Goal: Task Accomplishment & Management: Manage account settings

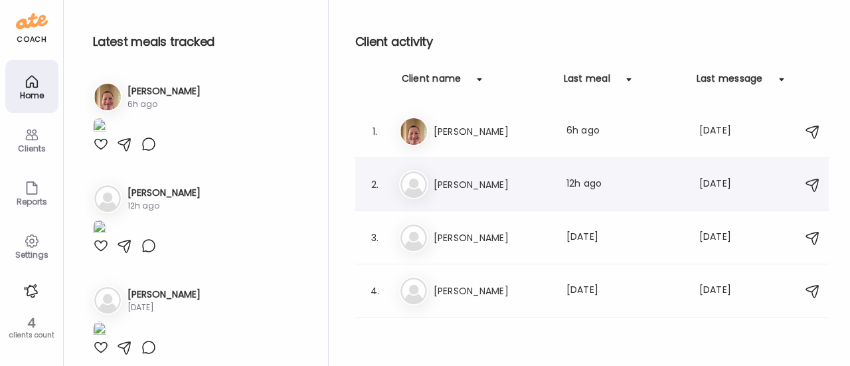
scroll to position [187, 0]
click at [454, 189] on h3 "[PERSON_NAME]" at bounding box center [492, 185] width 117 height 16
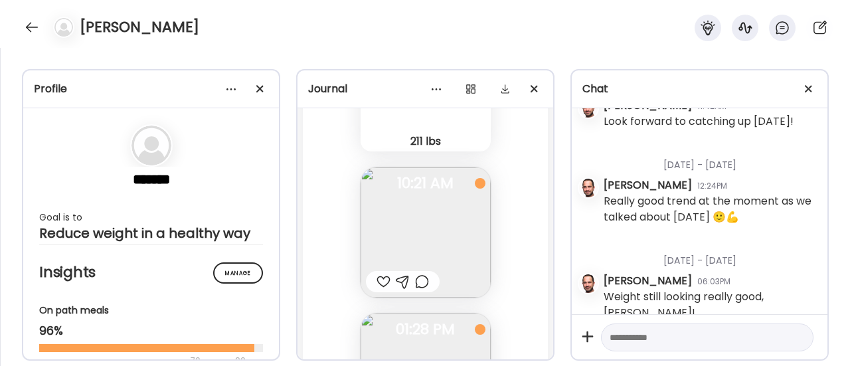
scroll to position [25574, 0]
click at [377, 270] on div at bounding box center [384, 278] width 14 height 16
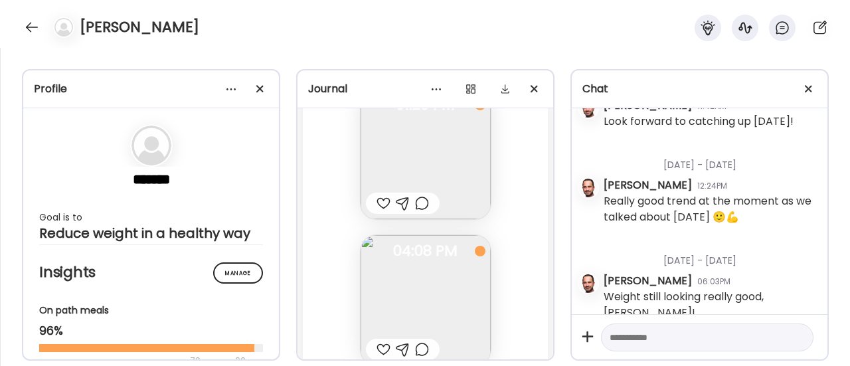
scroll to position [25789, 0]
click at [415, 201] on div at bounding box center [422, 209] width 14 height 16
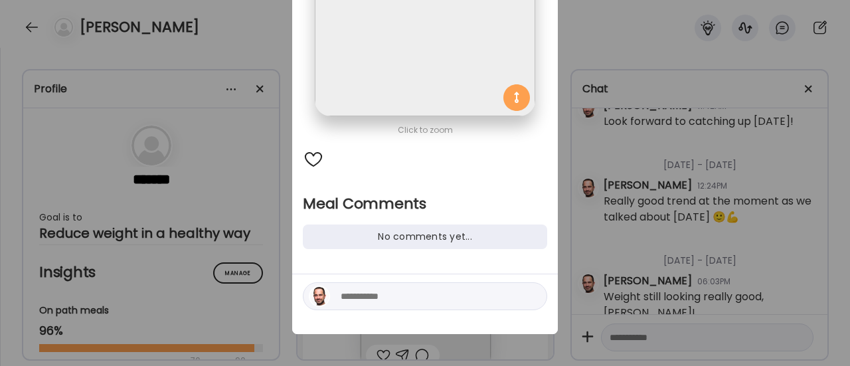
click at [373, 299] on textarea at bounding box center [430, 296] width 179 height 16
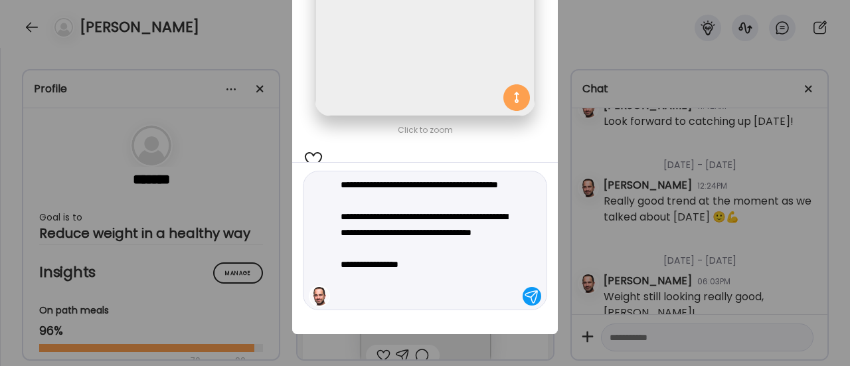
type textarea "**********"
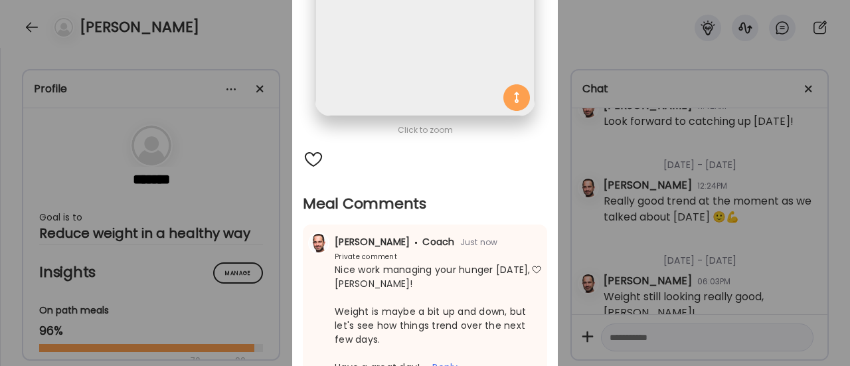
click at [218, 227] on div "Ate Coach Dashboard Wahoo! It’s official Take a moment to set up your Coach Pro…" at bounding box center [425, 183] width 850 height 366
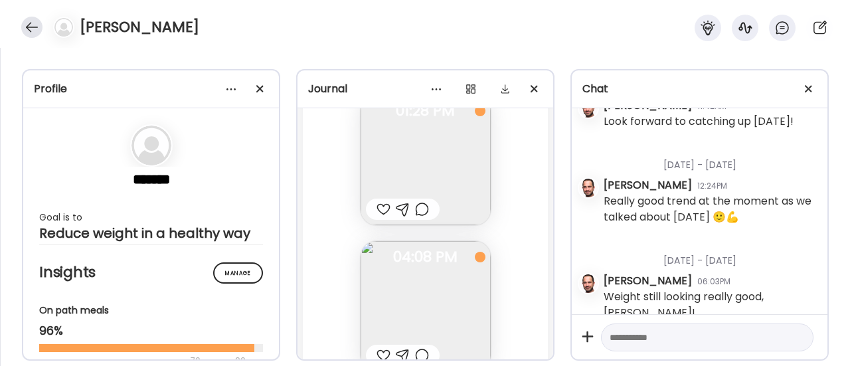
click at [29, 27] on div at bounding box center [31, 27] width 21 height 21
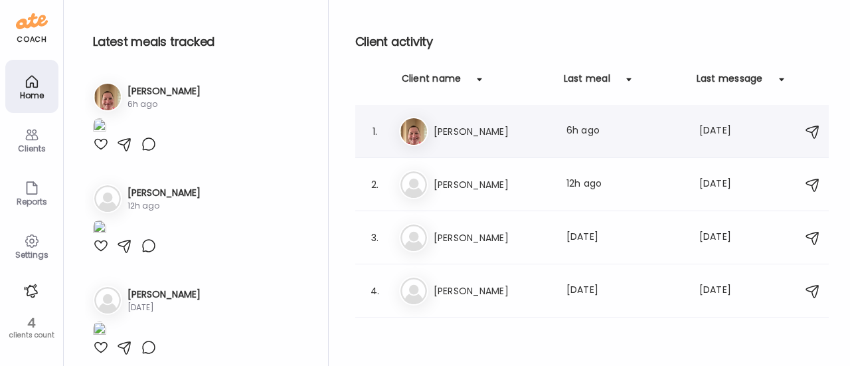
click at [458, 145] on div "Er [PERSON_NAME] Last meal: 6h ago Last message: [DATE] You: Great!" at bounding box center [594, 131] width 390 height 29
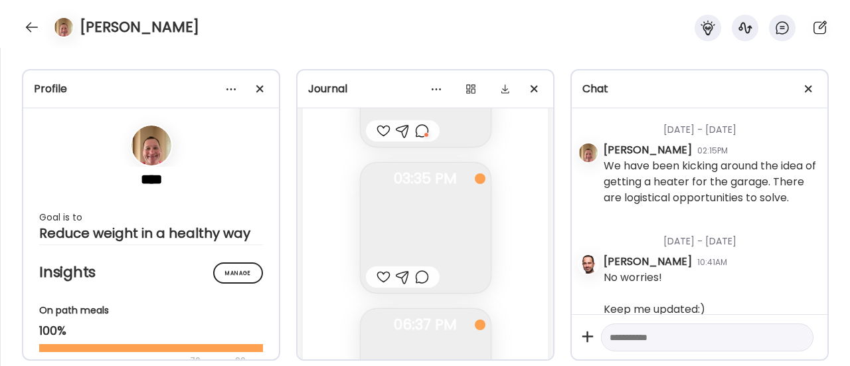
scroll to position [69787, 0]
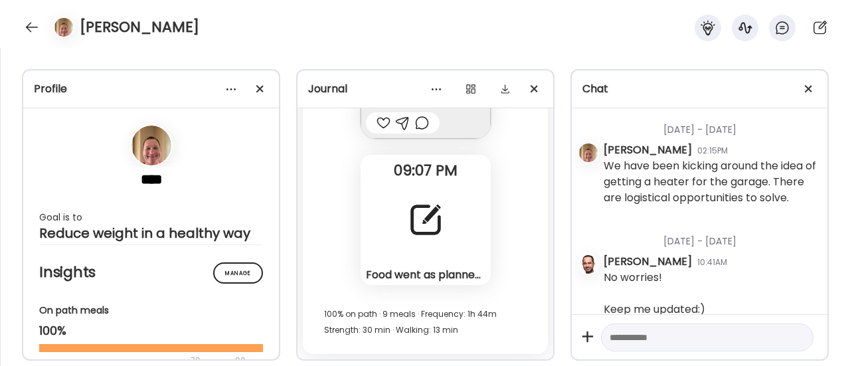
click at [425, 205] on div at bounding box center [426, 220] width 48 height 48
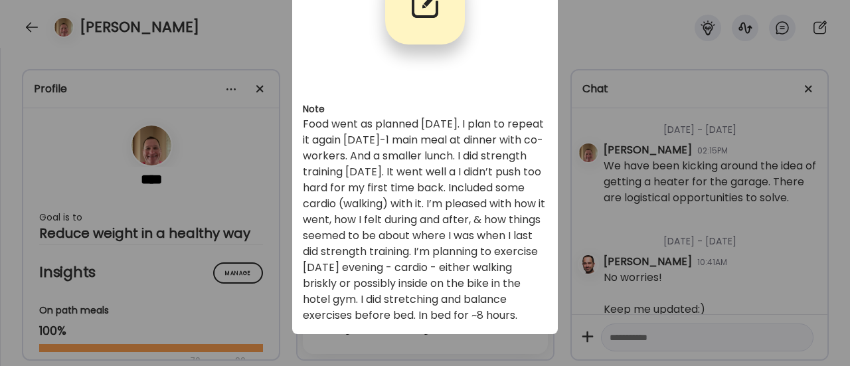
scroll to position [118, 0]
click at [613, 177] on div "Ate Coach Dashboard Wahoo! It’s official Take a moment to set up your Coach Pro…" at bounding box center [425, 183] width 850 height 366
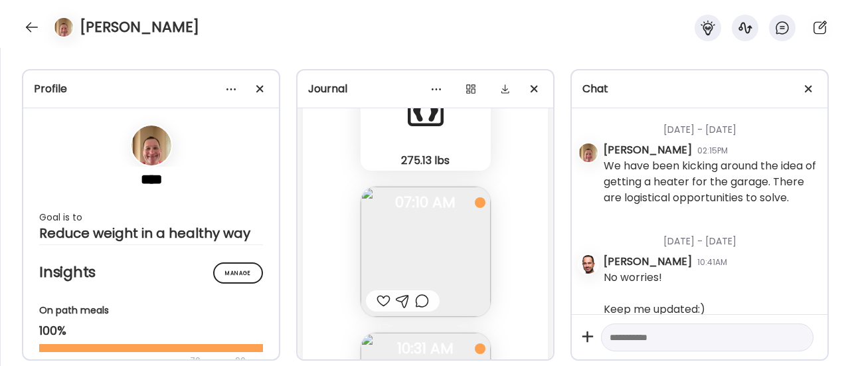
scroll to position [68000, 0]
click at [424, 229] on img at bounding box center [426, 252] width 130 height 130
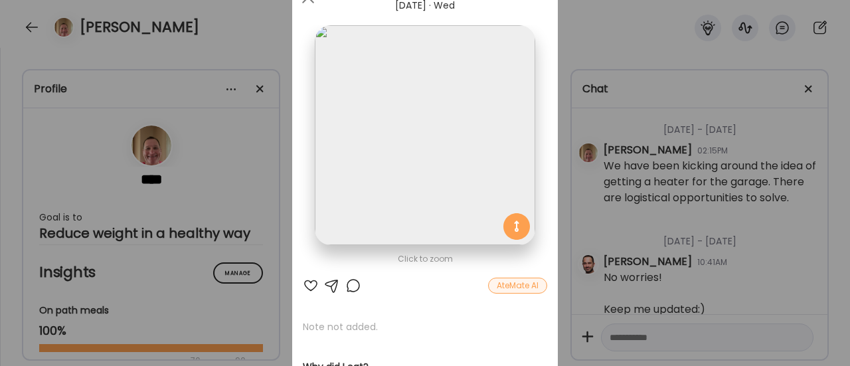
scroll to position [60, 0]
click at [258, 220] on div "Ate Coach Dashboard Wahoo! It’s official Take a moment to set up your Coach Pro…" at bounding box center [425, 183] width 850 height 366
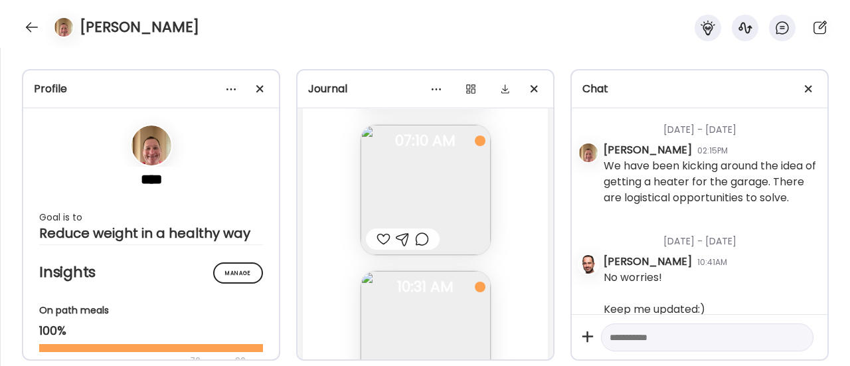
scroll to position [68051, 0]
click at [416, 252] on div at bounding box center [422, 251] width 14 height 16
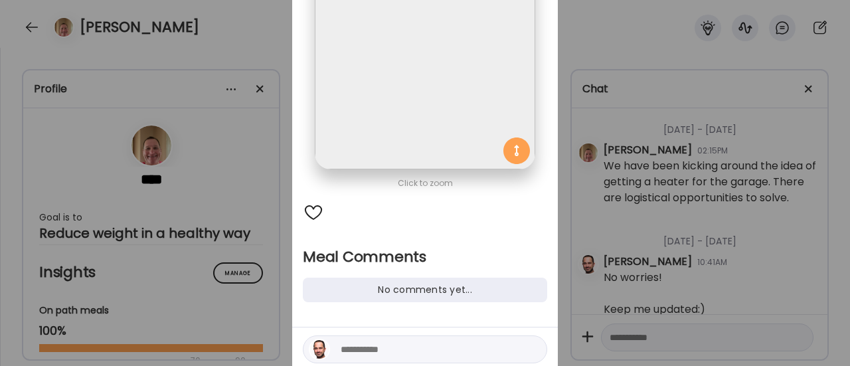
scroll to position [146, 0]
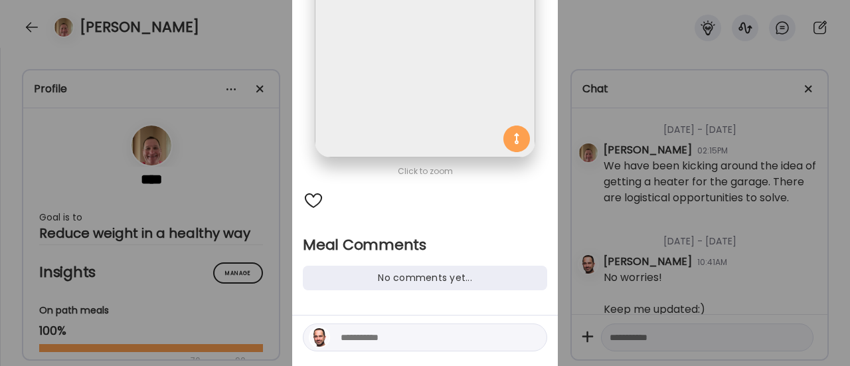
click at [360, 330] on textarea at bounding box center [430, 338] width 179 height 16
type textarea "*"
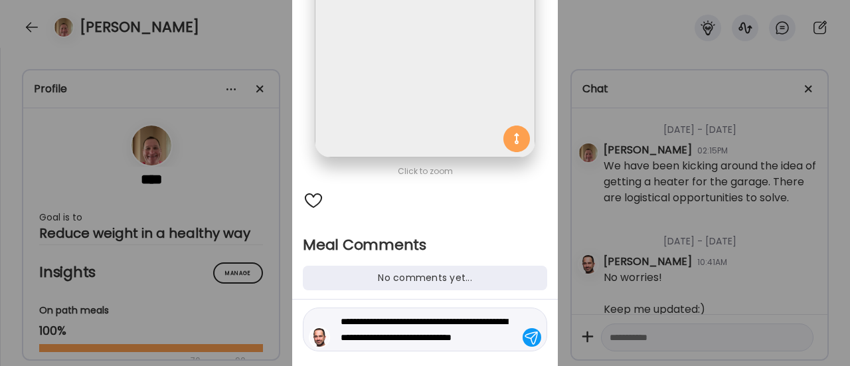
type textarea "**********"
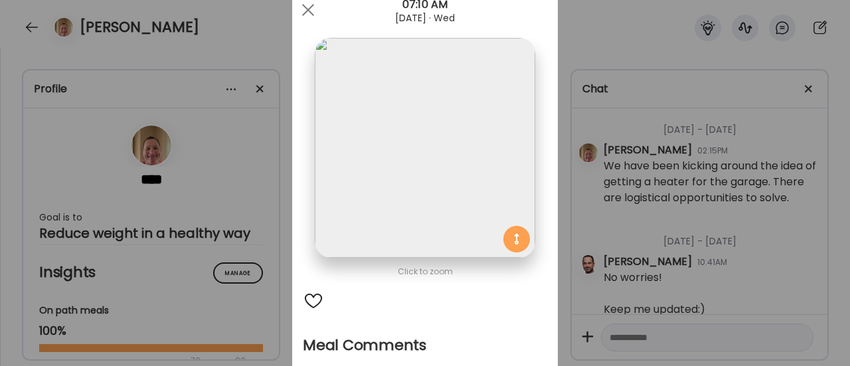
scroll to position [46, 0]
click at [268, 237] on div "Ate Coach Dashboard Wahoo! It’s official Take a moment to set up your Coach Pro…" at bounding box center [425, 183] width 850 height 366
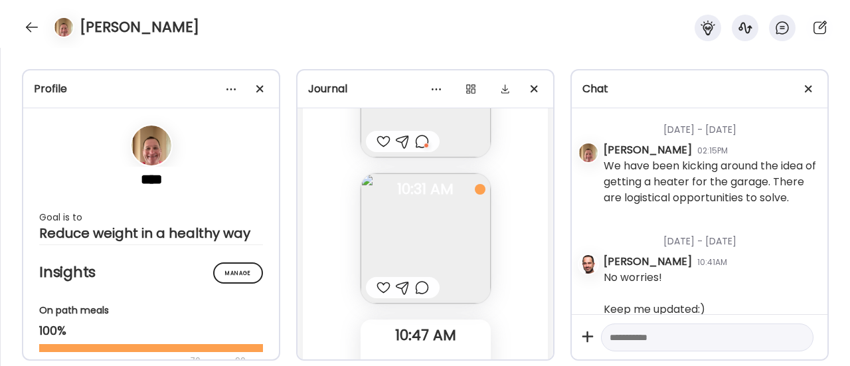
scroll to position [68160, 0]
click at [408, 250] on img at bounding box center [426, 239] width 130 height 130
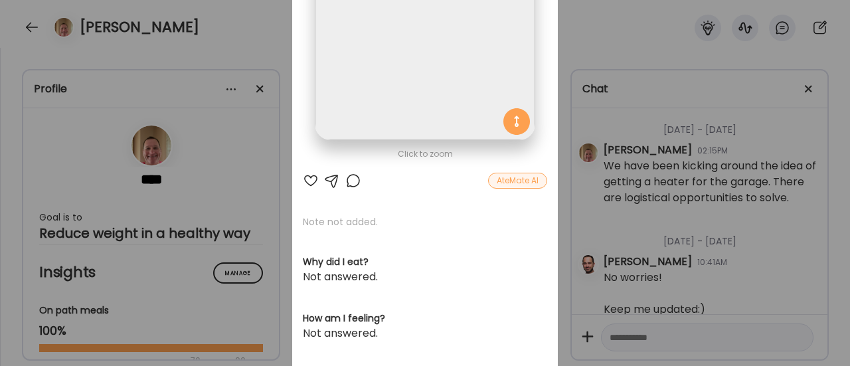
scroll to position [173, 0]
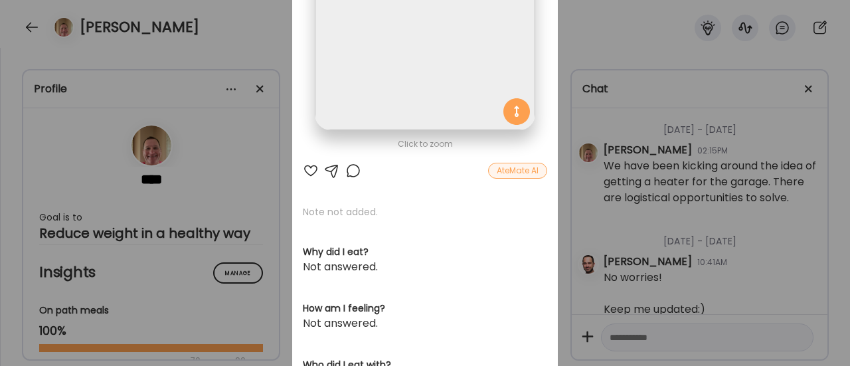
click at [345, 173] on div at bounding box center [353, 171] width 16 height 16
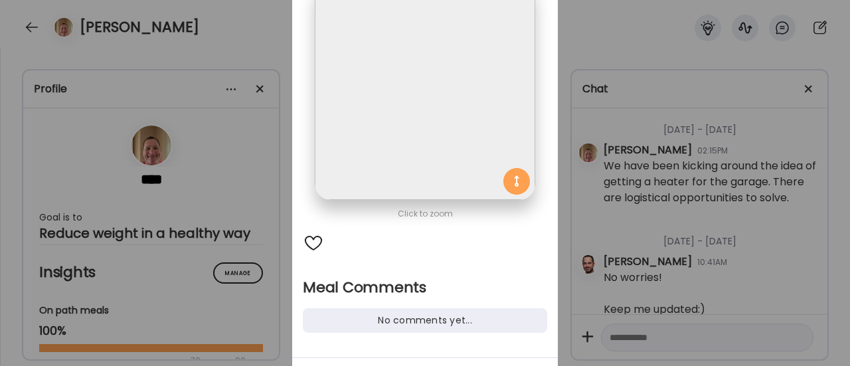
scroll to position [159, 0]
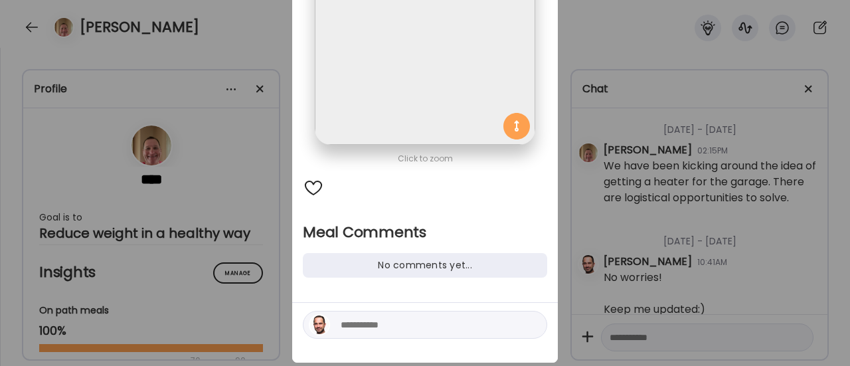
click at [347, 324] on textarea at bounding box center [430, 325] width 179 height 16
type textarea "*"
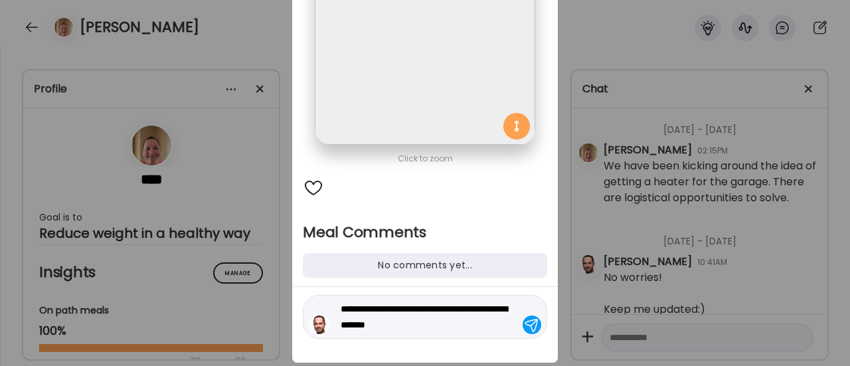
type textarea "**********"
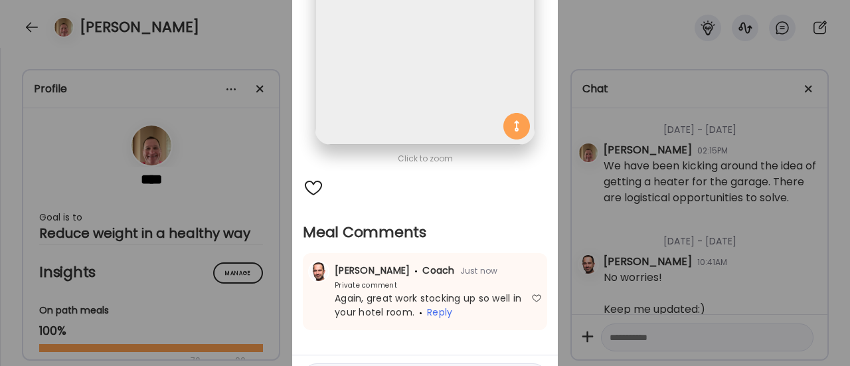
click at [269, 292] on div "Ate Coach Dashboard Wahoo! It’s official Take a moment to set up your Coach Pro…" at bounding box center [425, 183] width 850 height 366
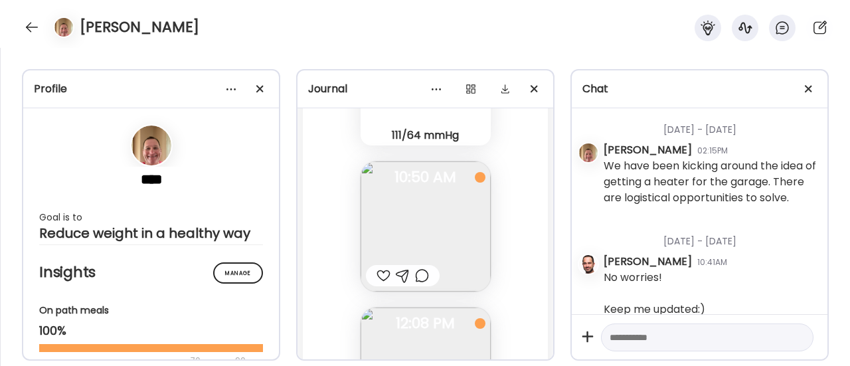
scroll to position [68466, 0]
click at [377, 278] on div at bounding box center [384, 274] width 14 height 16
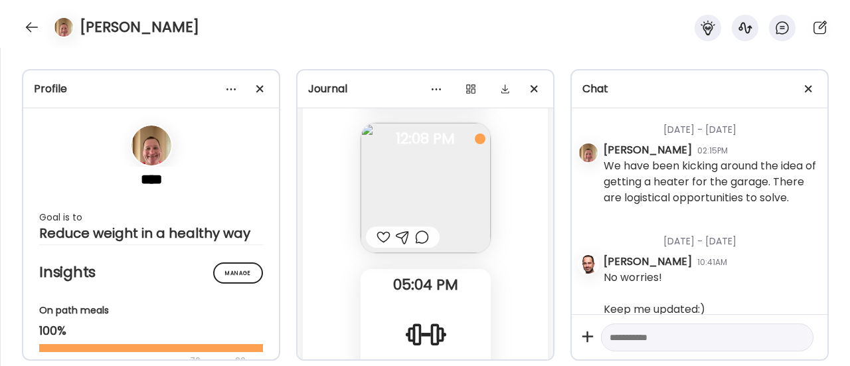
scroll to position [68651, 0]
click at [379, 236] on div at bounding box center [384, 236] width 14 height 16
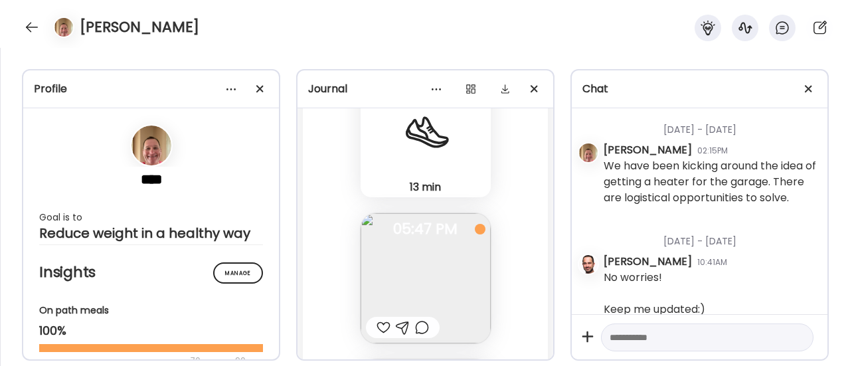
scroll to position [69001, 0]
click at [415, 325] on div at bounding box center [422, 324] width 14 height 16
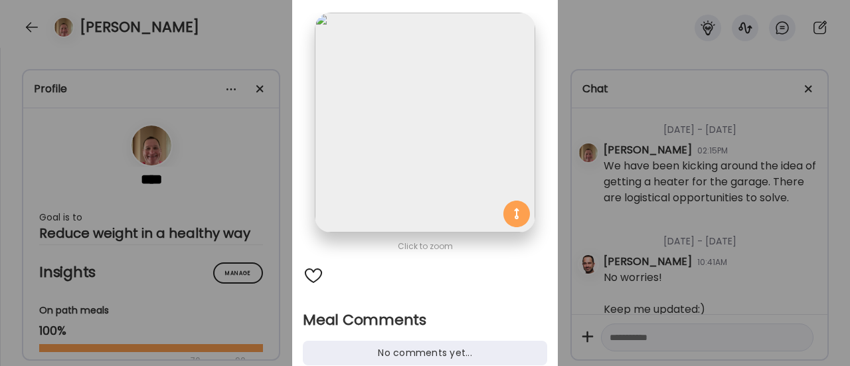
scroll to position [187, 0]
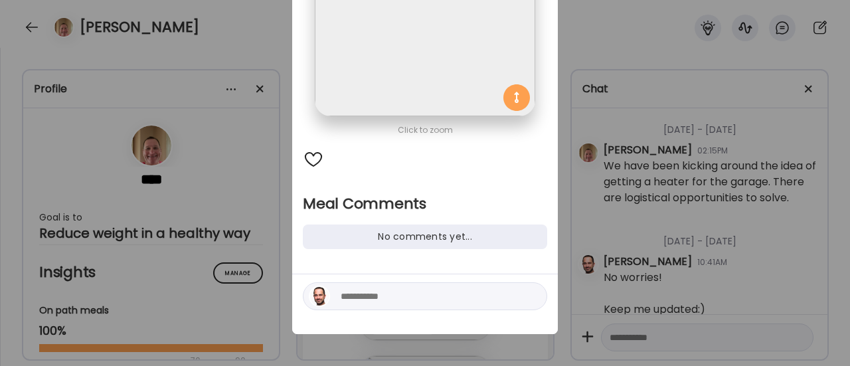
click at [367, 306] on div at bounding box center [425, 296] width 245 height 28
click at [377, 298] on textarea at bounding box center [430, 296] width 179 height 16
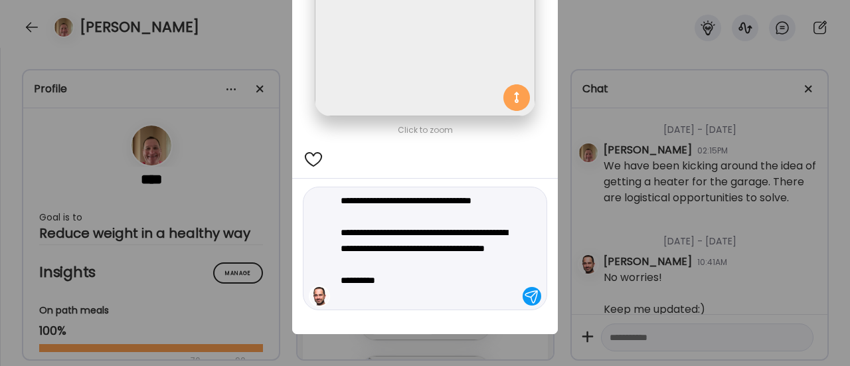
type textarea "**********"
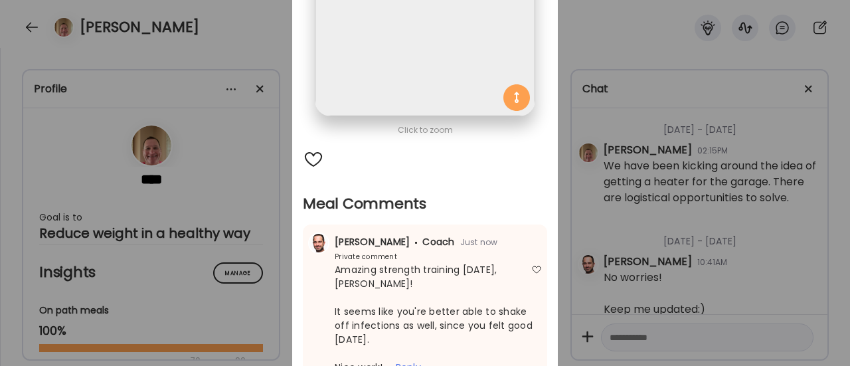
click at [258, 212] on div "Ate Coach Dashboard Wahoo! It’s official Take a moment to set up your Coach Pro…" at bounding box center [425, 183] width 850 height 366
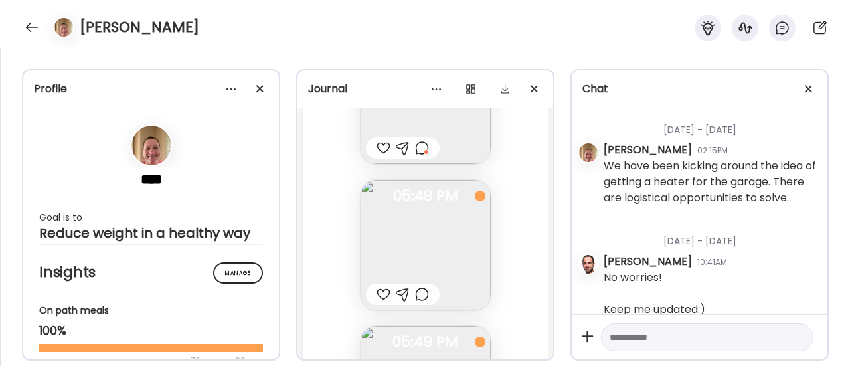
scroll to position [69180, 0]
click at [397, 240] on img at bounding box center [426, 242] width 130 height 130
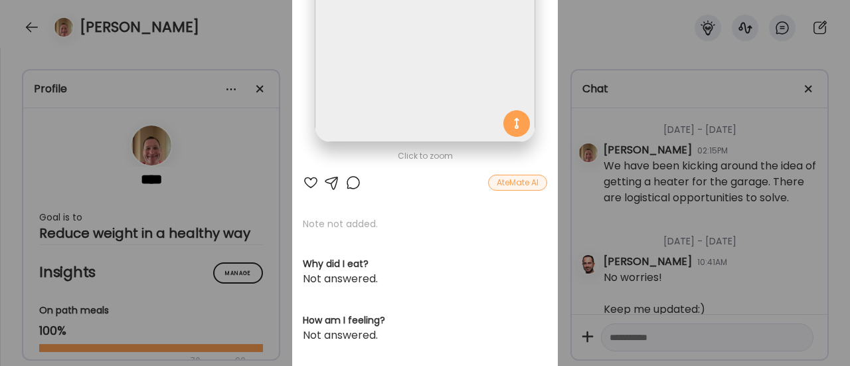
scroll to position [163, 0]
click at [351, 185] on div at bounding box center [353, 181] width 16 height 16
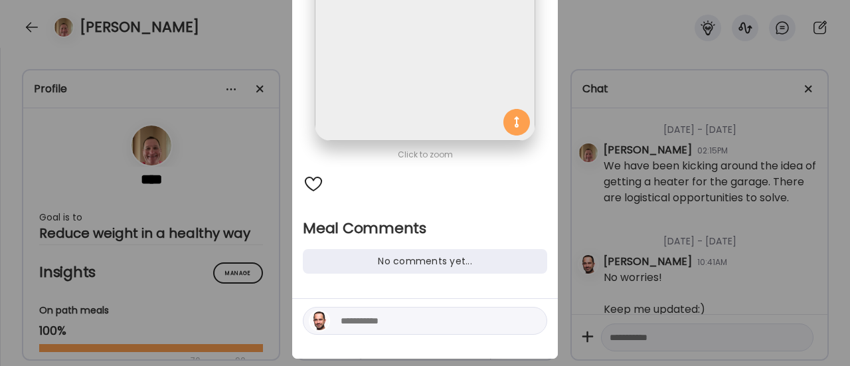
click at [348, 321] on textarea at bounding box center [430, 321] width 179 height 16
type textarea "**********"
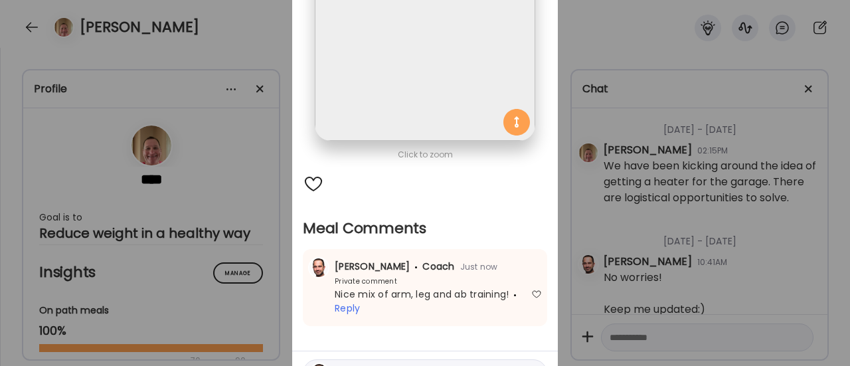
click at [248, 237] on div "Ate Coach Dashboard Wahoo! It’s official Take a moment to set up your Coach Pro…" at bounding box center [425, 183] width 850 height 366
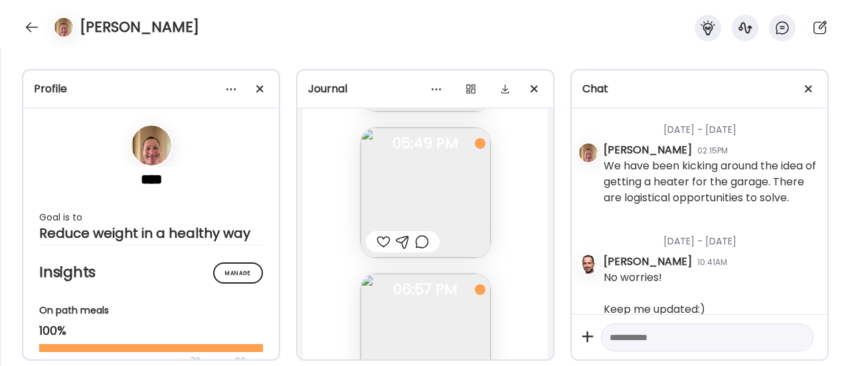
scroll to position [69376, 0]
click at [416, 240] on div at bounding box center [422, 242] width 14 height 16
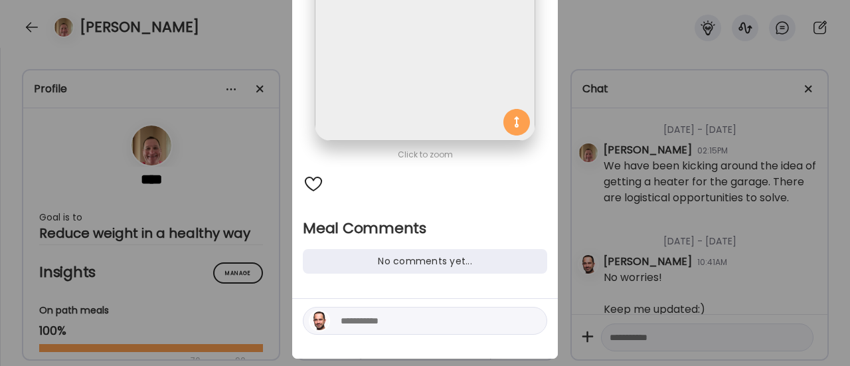
click at [363, 326] on textarea at bounding box center [430, 321] width 179 height 16
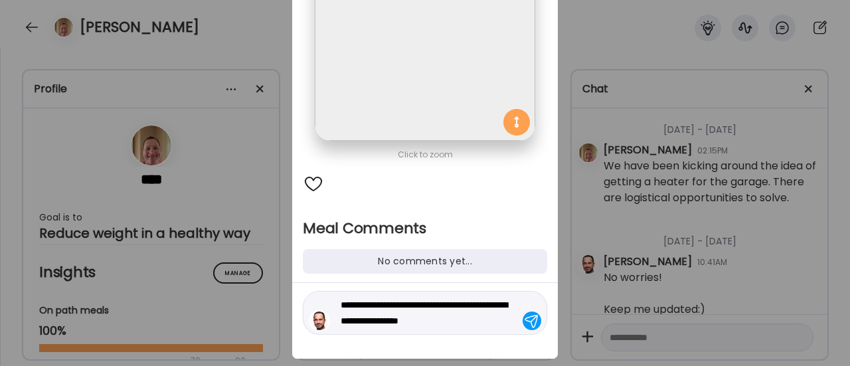
type textarea "**********"
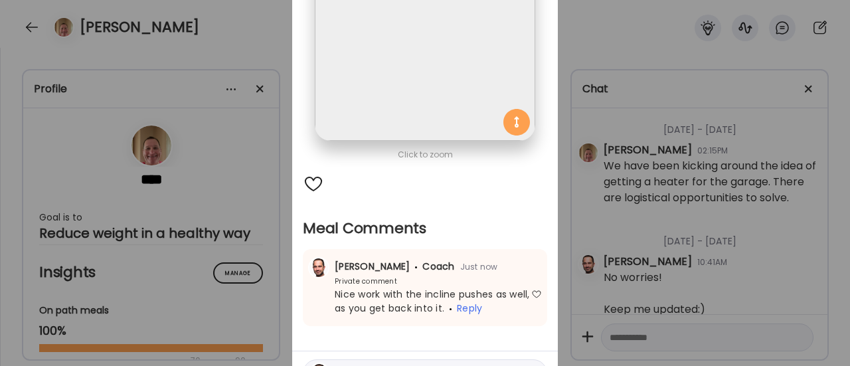
click at [267, 288] on div "Ate Coach Dashboard Wahoo! It’s official Take a moment to set up your Coach Pro…" at bounding box center [425, 183] width 850 height 366
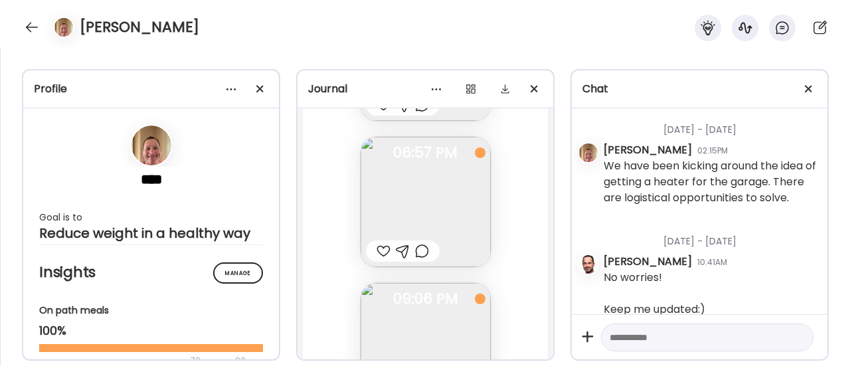
scroll to position [69514, 0]
click at [439, 199] on img at bounding box center [426, 201] width 130 height 130
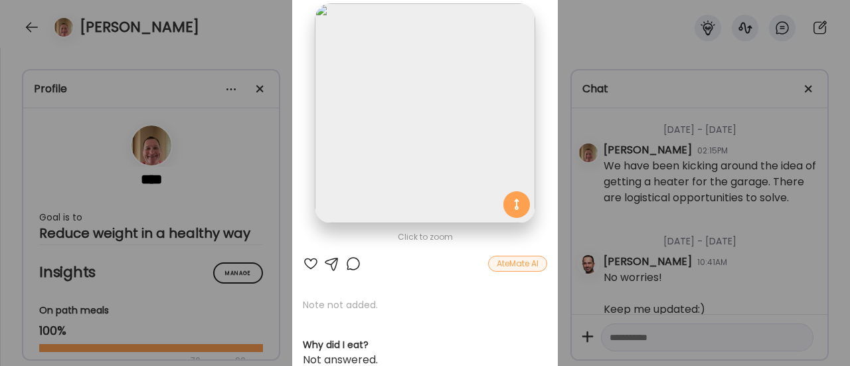
scroll to position [97, 0]
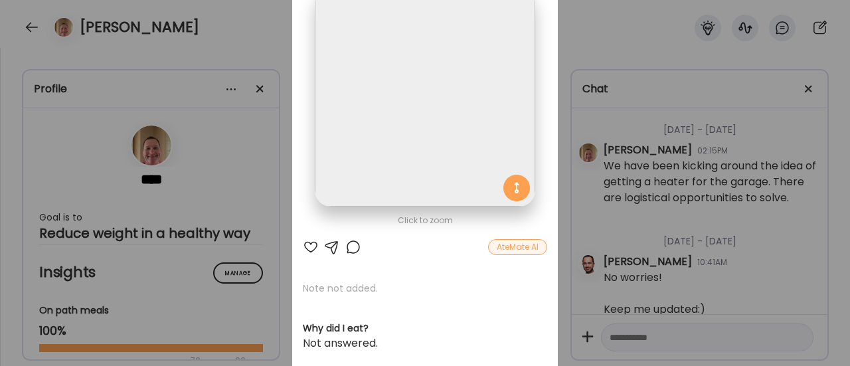
click at [345, 245] on div at bounding box center [353, 247] width 16 height 16
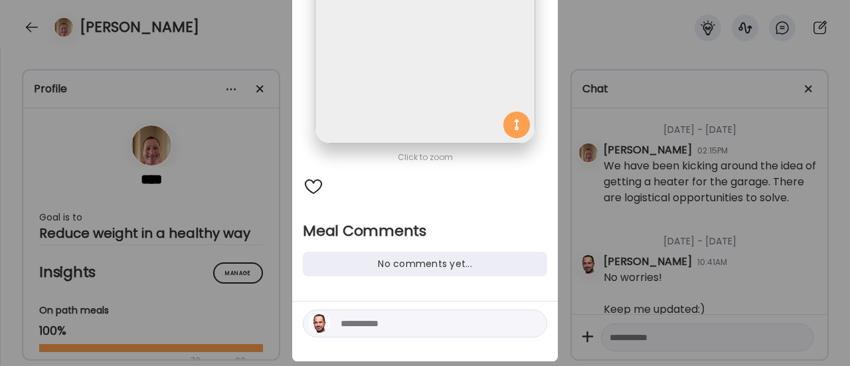
scroll to position [161, 0]
click at [360, 324] on textarea at bounding box center [430, 323] width 179 height 16
type textarea "**********"
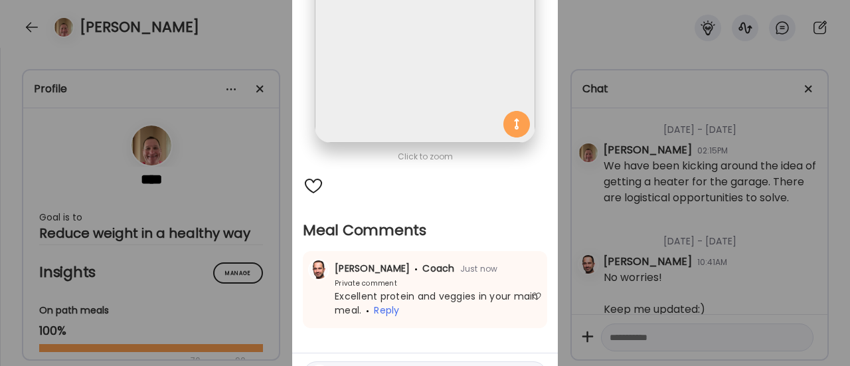
click at [256, 304] on div "Ate Coach Dashboard Wahoo! It’s official Take a moment to set up your Coach Pro…" at bounding box center [425, 183] width 850 height 366
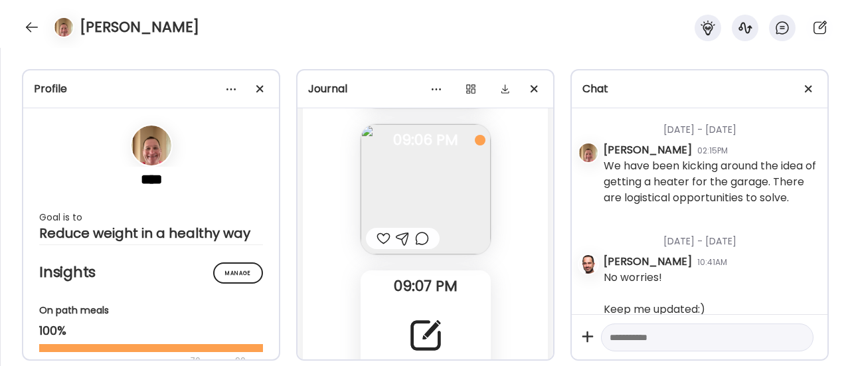
scroll to position [69673, 0]
click at [377, 235] on div at bounding box center [384, 237] width 14 height 16
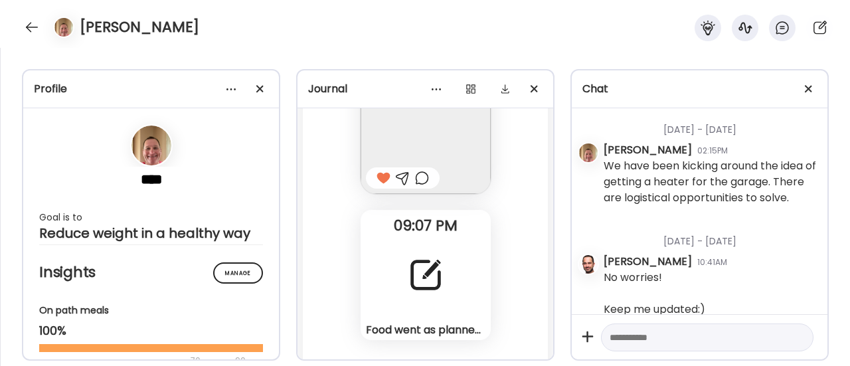
scroll to position [69786, 0]
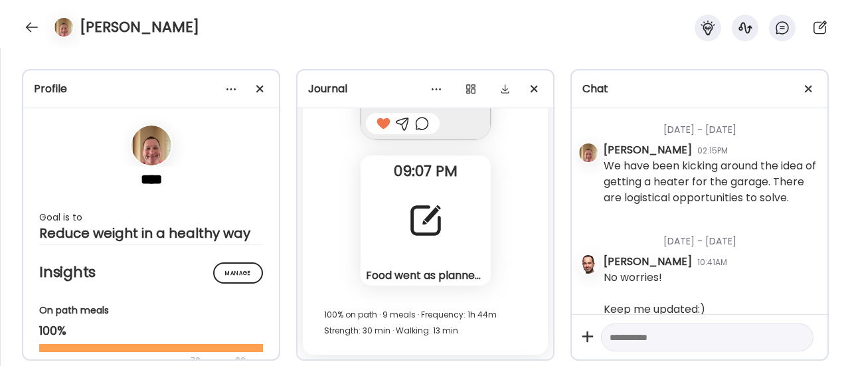
click at [393, 221] on div "Food went as planned [DATE]. I plan to repeat it again [DATE]-1 main meal at di…" at bounding box center [426, 220] width 130 height 130
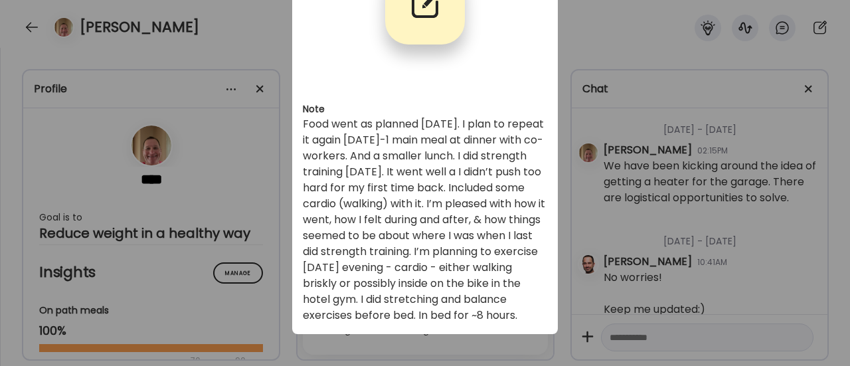
scroll to position [118, 0]
click at [249, 209] on div "Ate Coach Dashboard Wahoo! It’s official Take a moment to set up your Coach Pro…" at bounding box center [425, 183] width 850 height 366
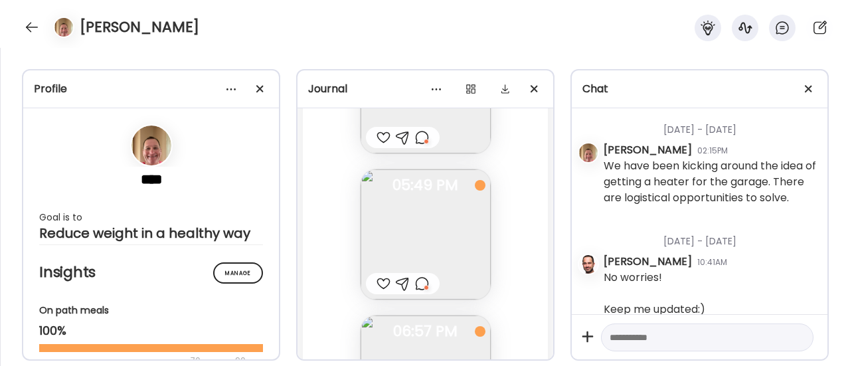
scroll to position [69332, 0]
click at [421, 288] on div at bounding box center [422, 286] width 14 height 16
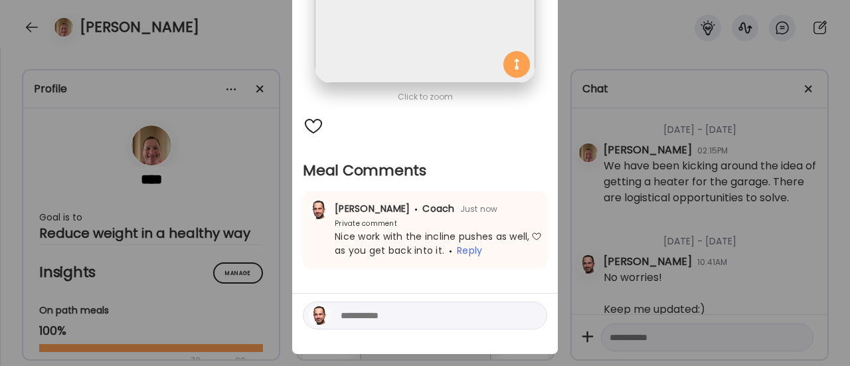
scroll to position [222, 0]
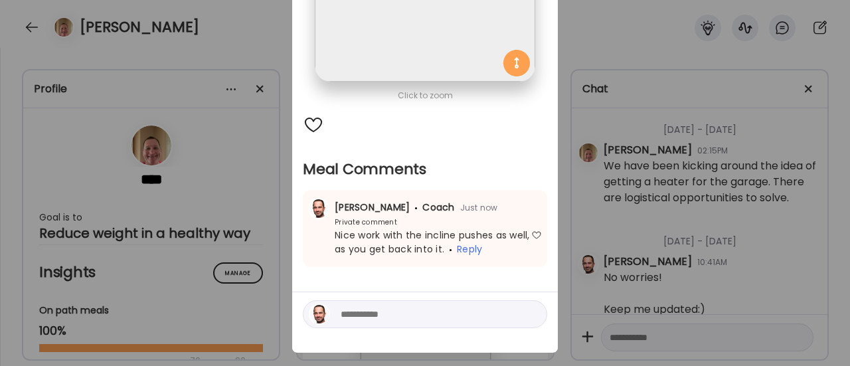
click at [378, 324] on div at bounding box center [425, 314] width 245 height 28
click at [387, 314] on textarea at bounding box center [430, 314] width 179 height 16
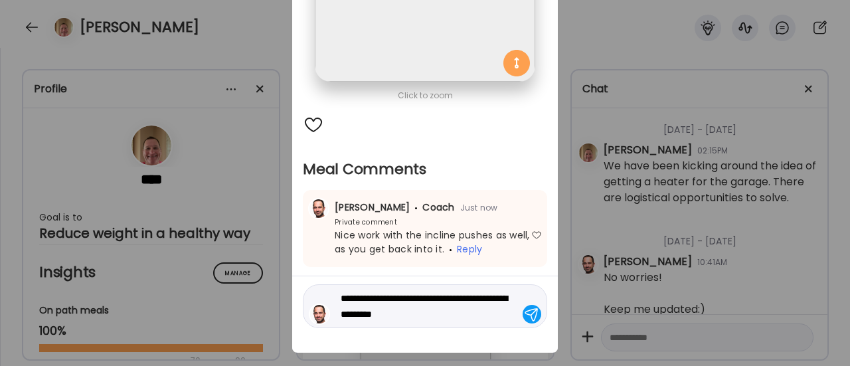
type textarea "**********"
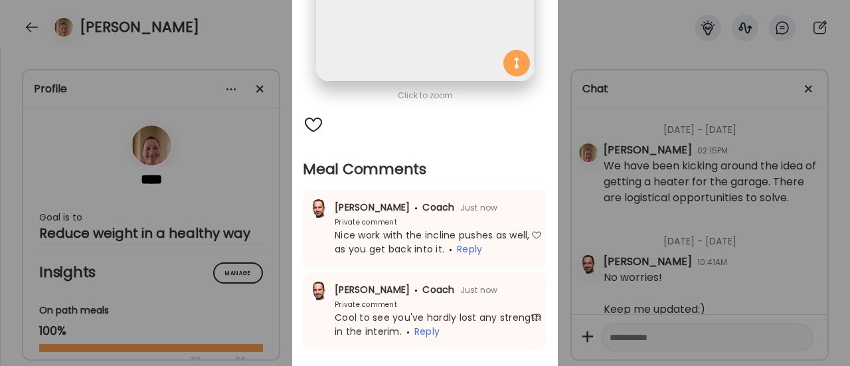
click at [234, 285] on div "Ate Coach Dashboard Wahoo! It’s official Take a moment to set up your Coach Pro…" at bounding box center [425, 183] width 850 height 366
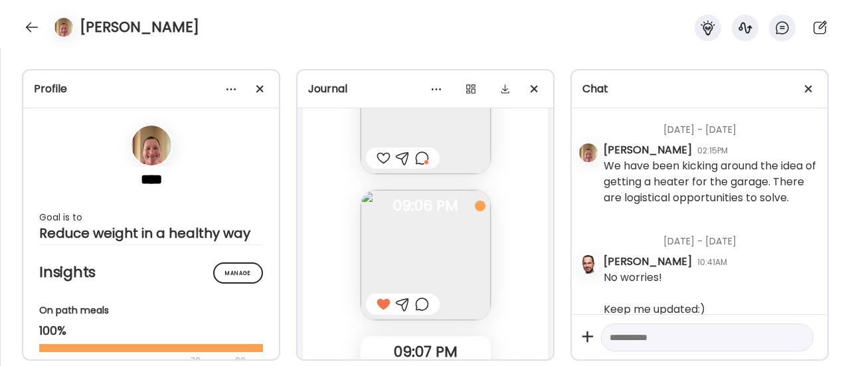
scroll to position [69786, 0]
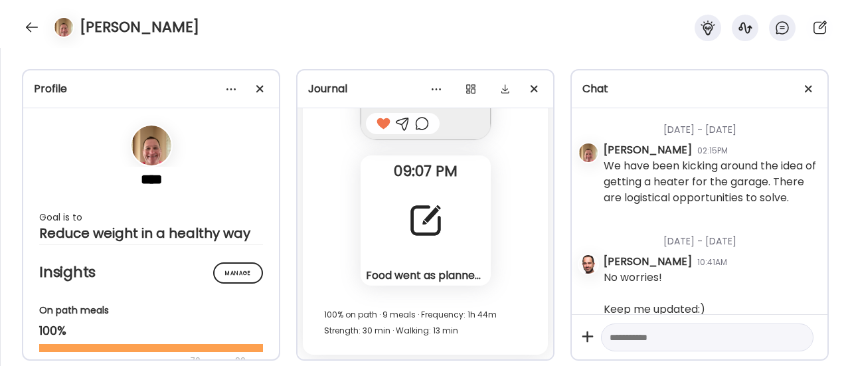
click at [393, 213] on div "Food went as planned [DATE]. I plan to repeat it again [DATE]-1 main meal at di…" at bounding box center [426, 220] width 130 height 130
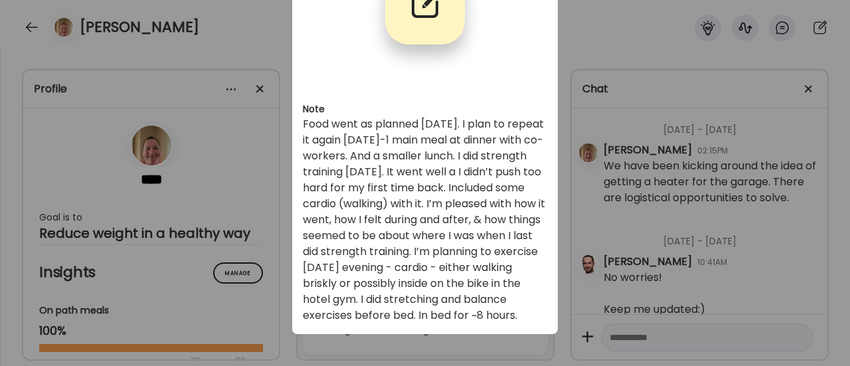
scroll to position [118, 0]
click at [253, 252] on div "Ate Coach Dashboard Wahoo! It’s official Take a moment to set up your Coach Pro…" at bounding box center [425, 183] width 850 height 366
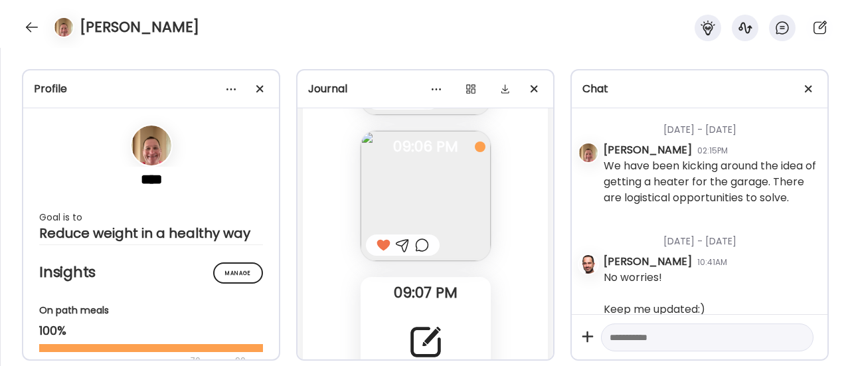
scroll to position [69664, 0]
click at [417, 247] on div at bounding box center [422, 246] width 14 height 16
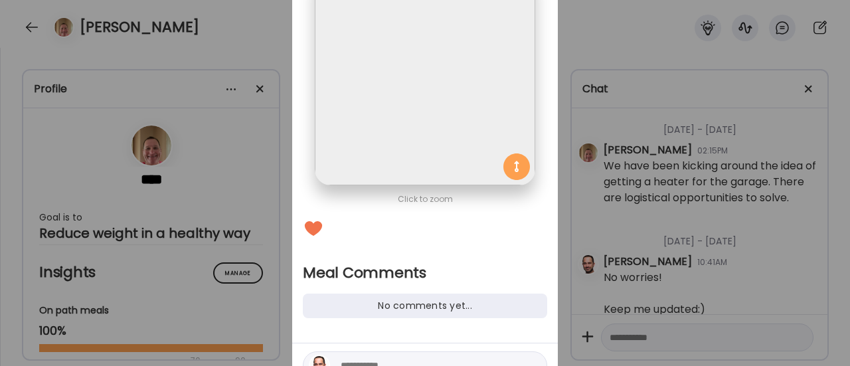
scroll to position [187, 0]
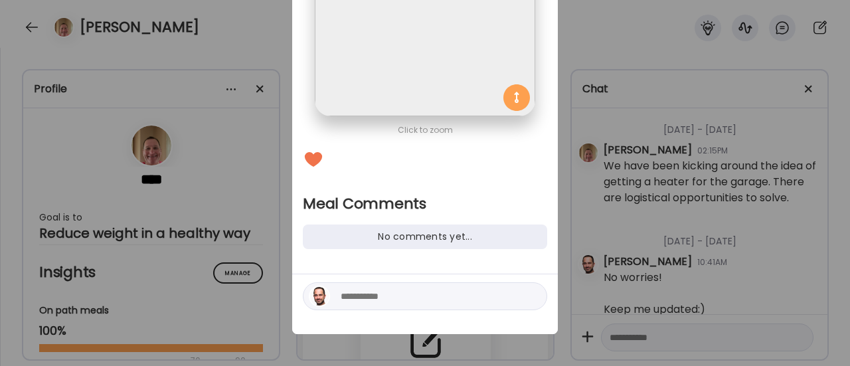
click at [374, 288] on div at bounding box center [425, 296] width 245 height 28
click at [366, 295] on textarea at bounding box center [430, 296] width 179 height 16
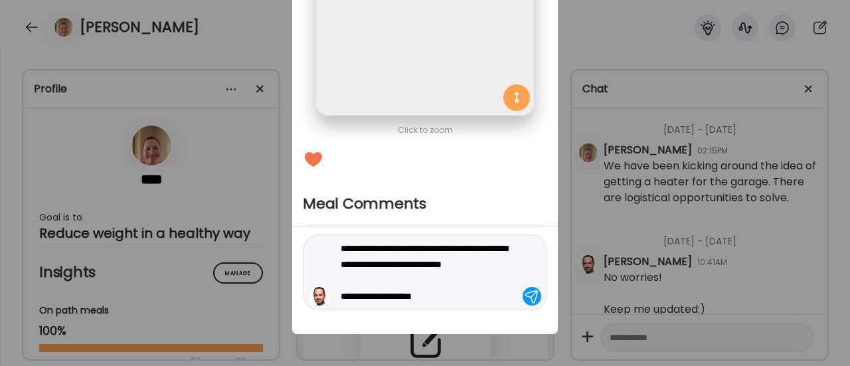
type textarea "**********"
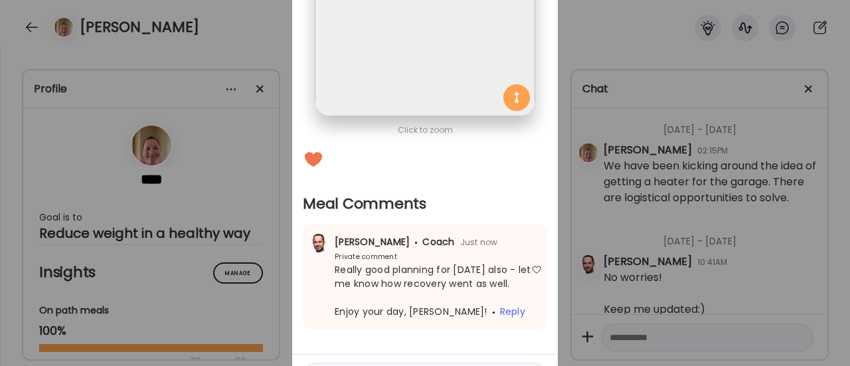
click at [245, 219] on div "Ate Coach Dashboard Wahoo! It’s official Take a moment to set up your Coach Pro…" at bounding box center [425, 183] width 850 height 366
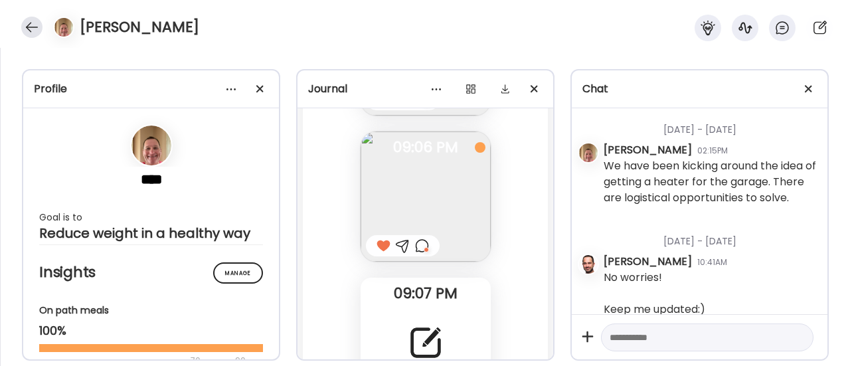
click at [31, 34] on div at bounding box center [31, 27] width 21 height 21
